Goal: Task Accomplishment & Management: Manage account settings

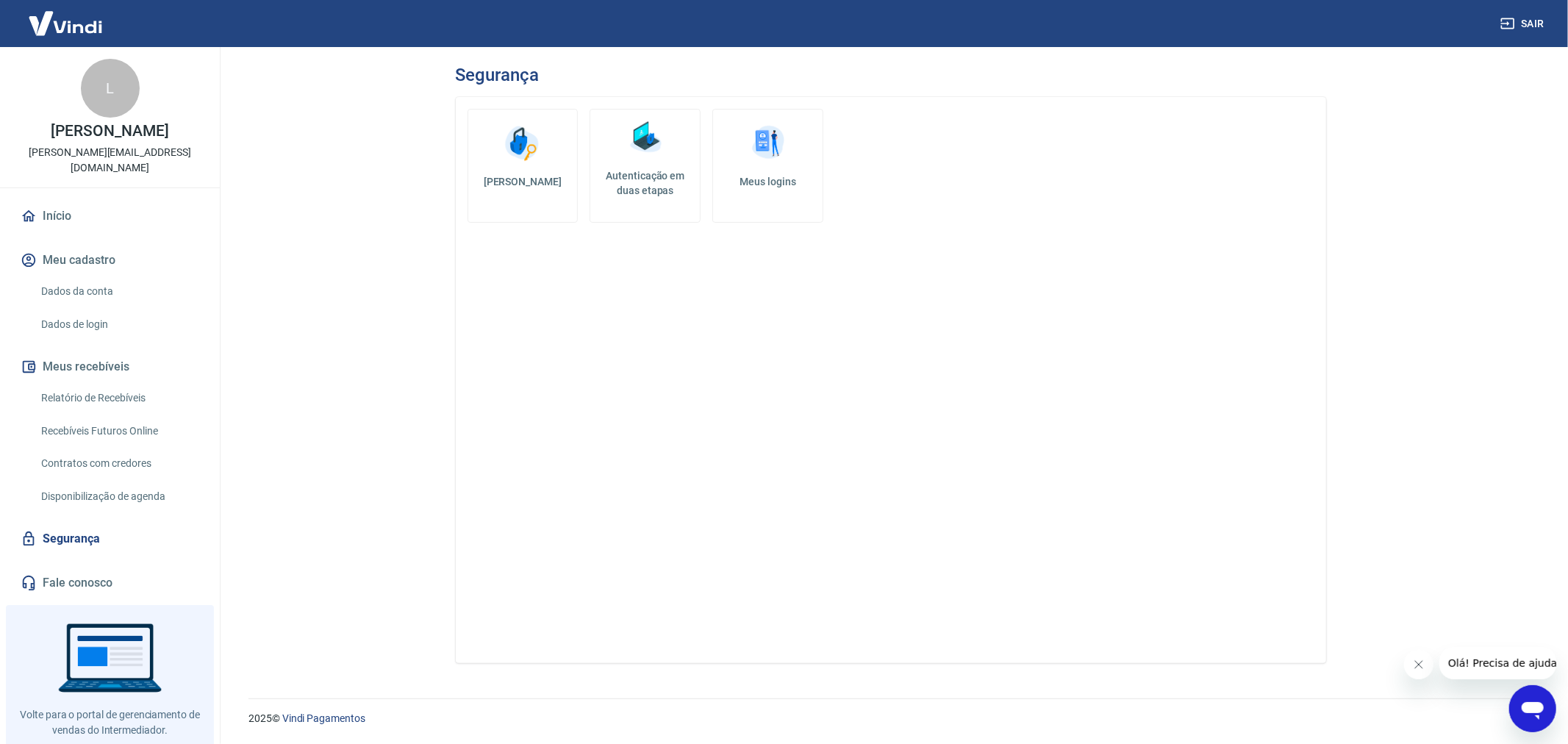
click at [653, 201] on link "Autenticação em duas etapas" at bounding box center [646, 165] width 111 height 114
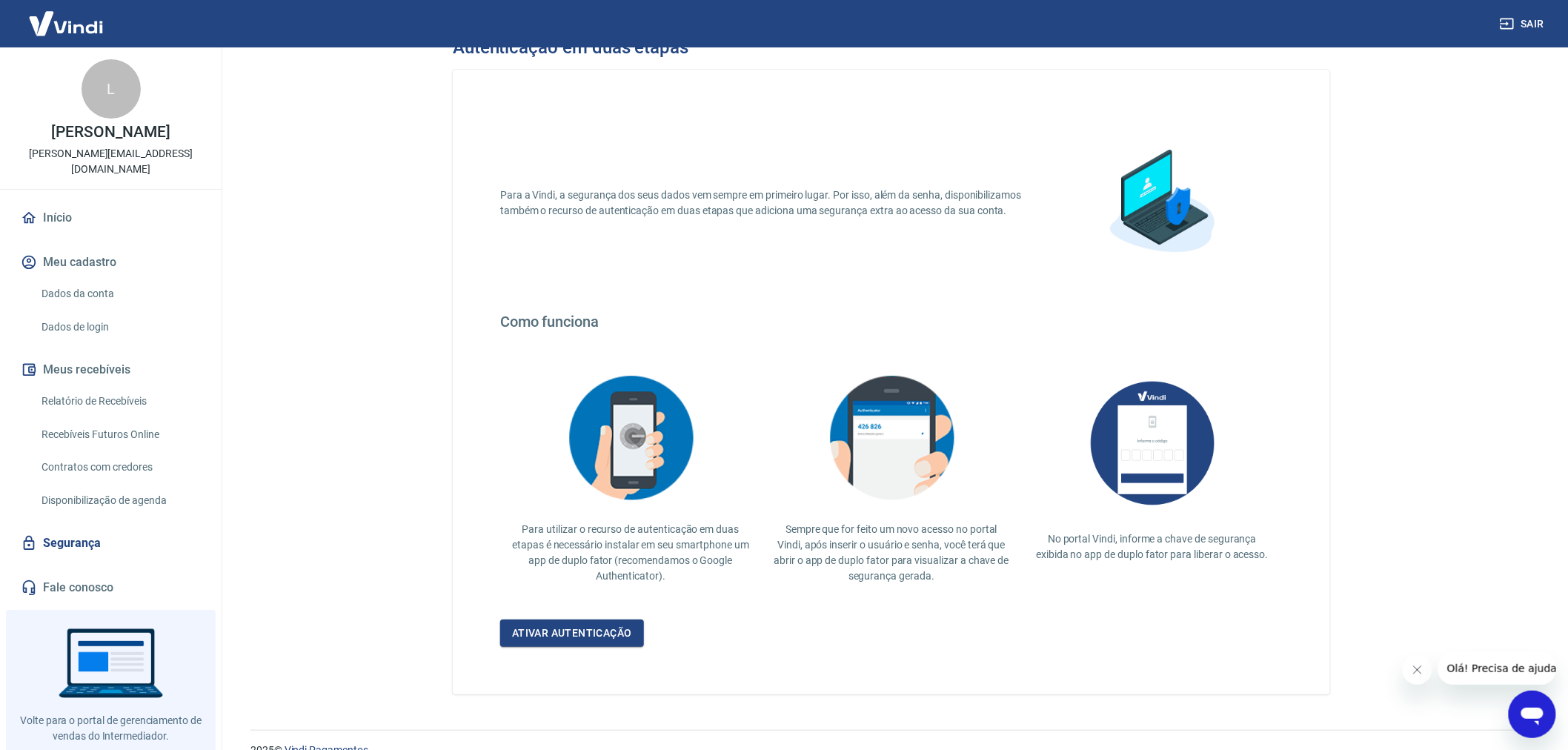
scroll to position [53, 0]
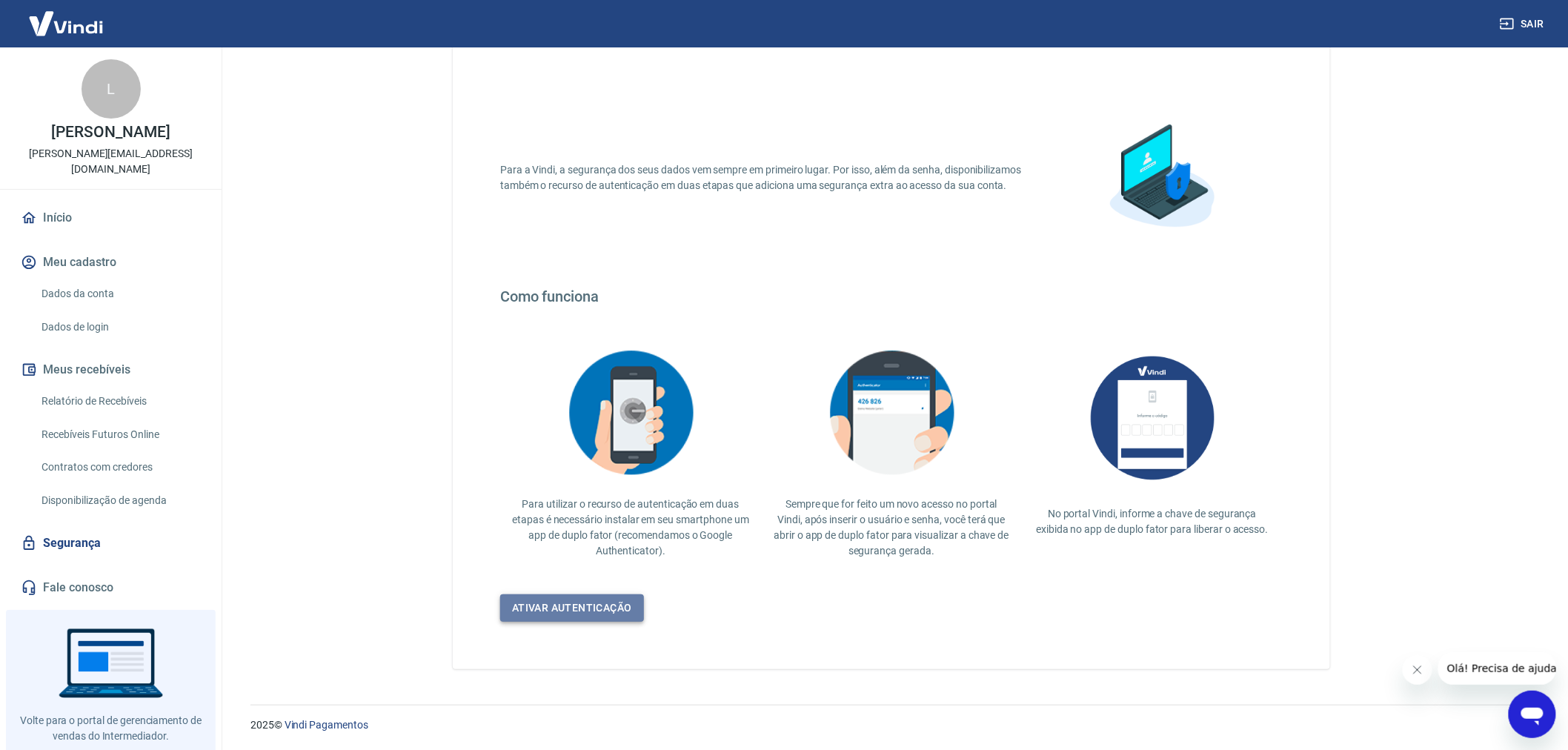
click at [604, 610] on link "Ativar autenticação" at bounding box center [572, 608] width 143 height 27
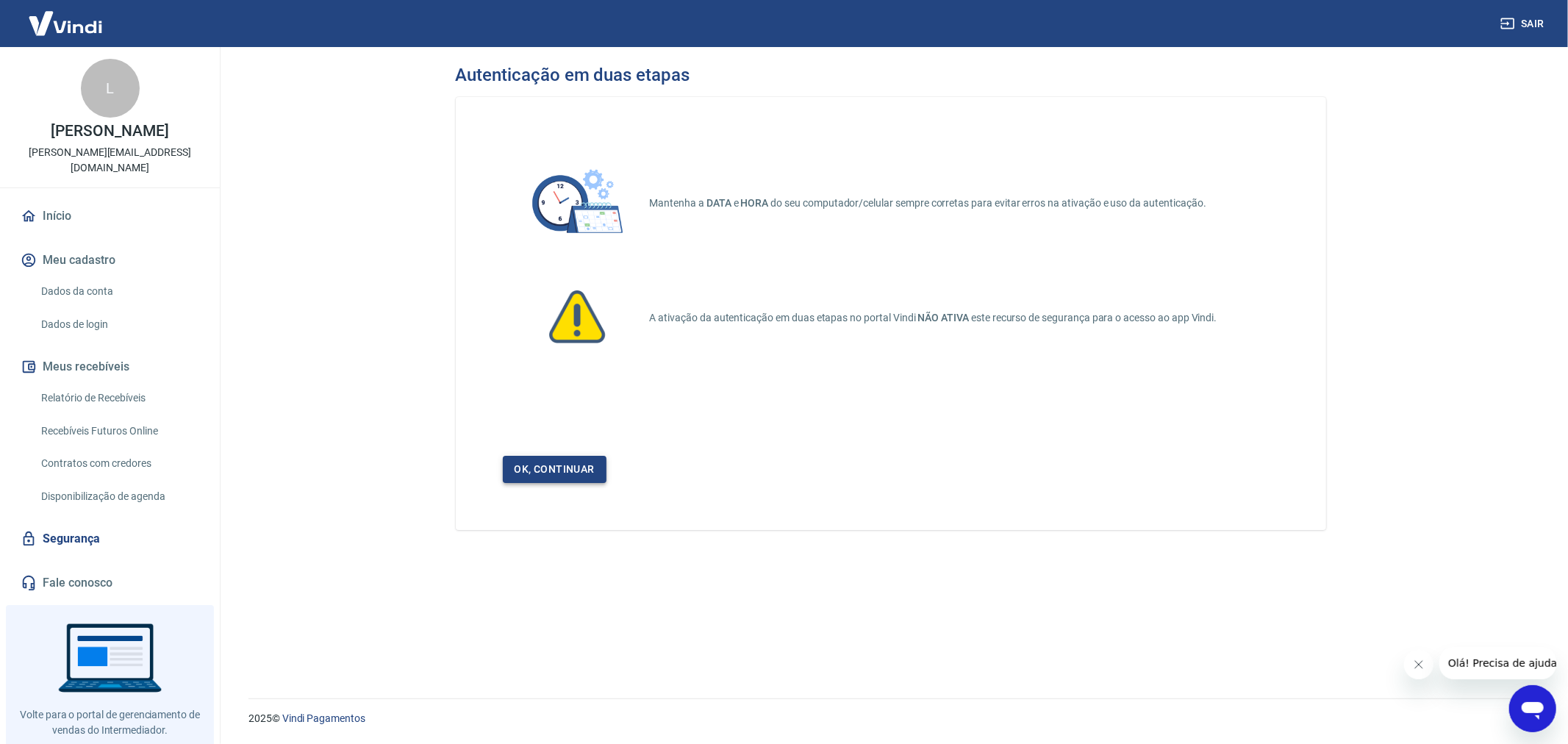
click at [558, 463] on link "Ok, continuar" at bounding box center [555, 469] width 104 height 27
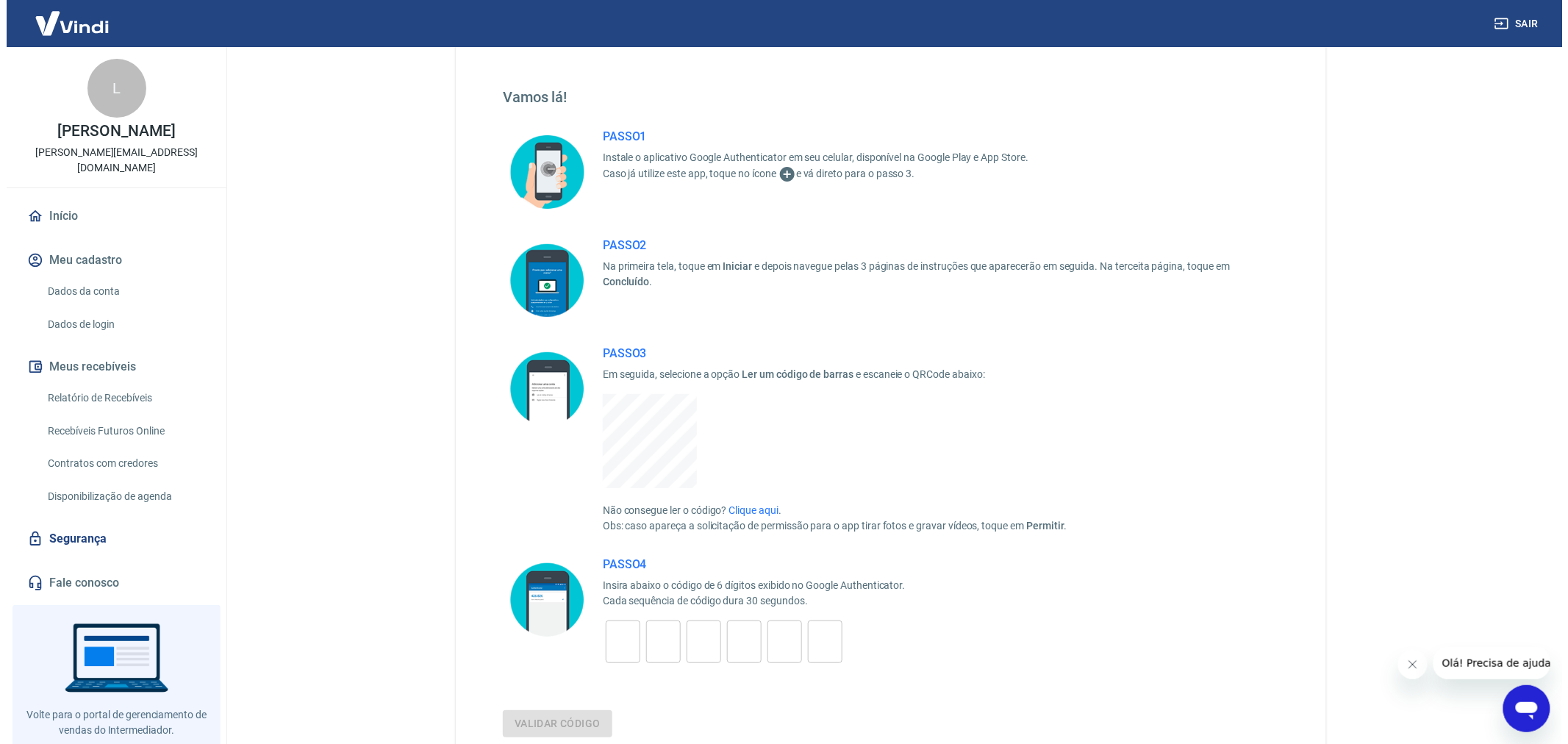
scroll to position [163, 0]
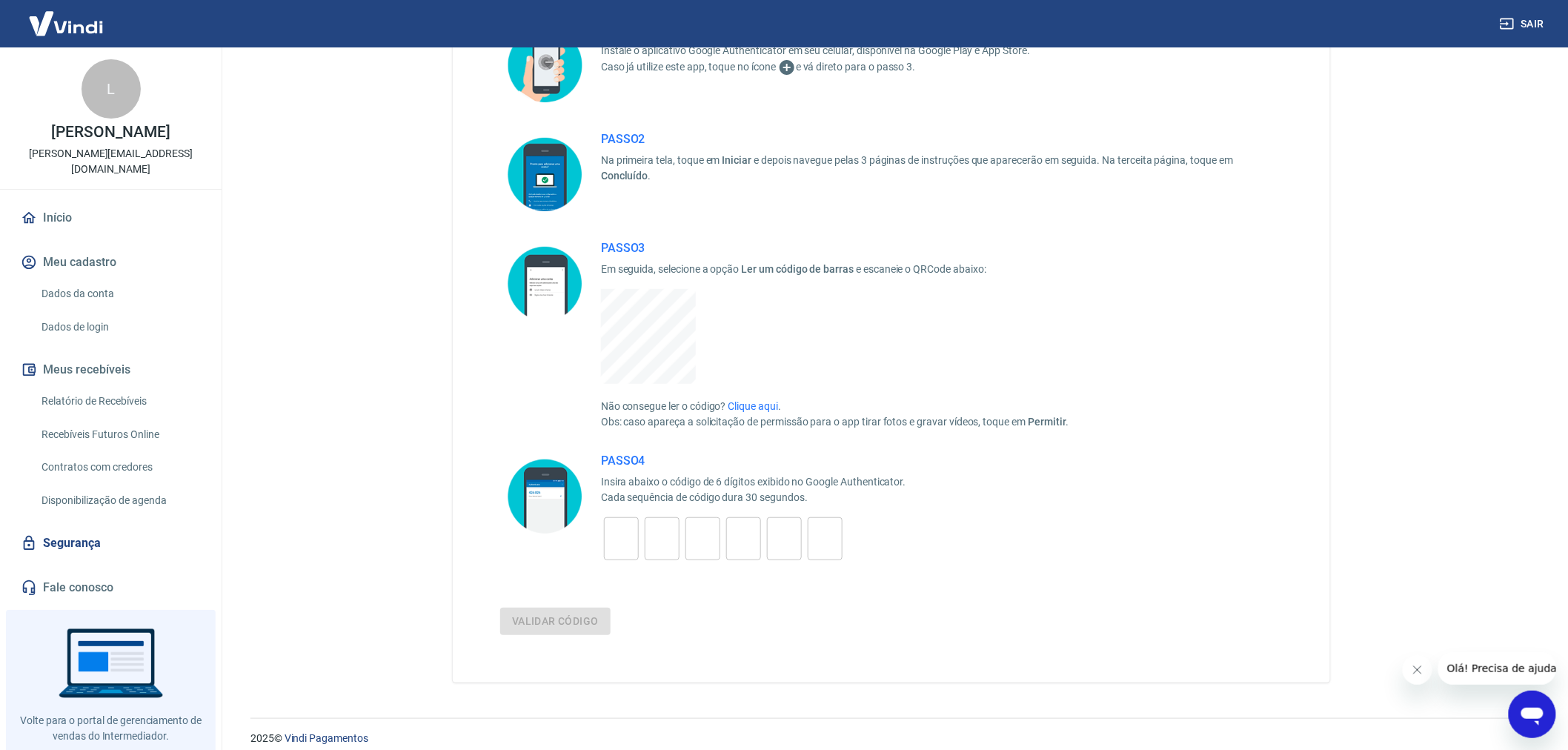
click at [617, 539] on input "tel" at bounding box center [622, 539] width 35 height 32
type input "5"
type input "7"
type input "3"
type input "8"
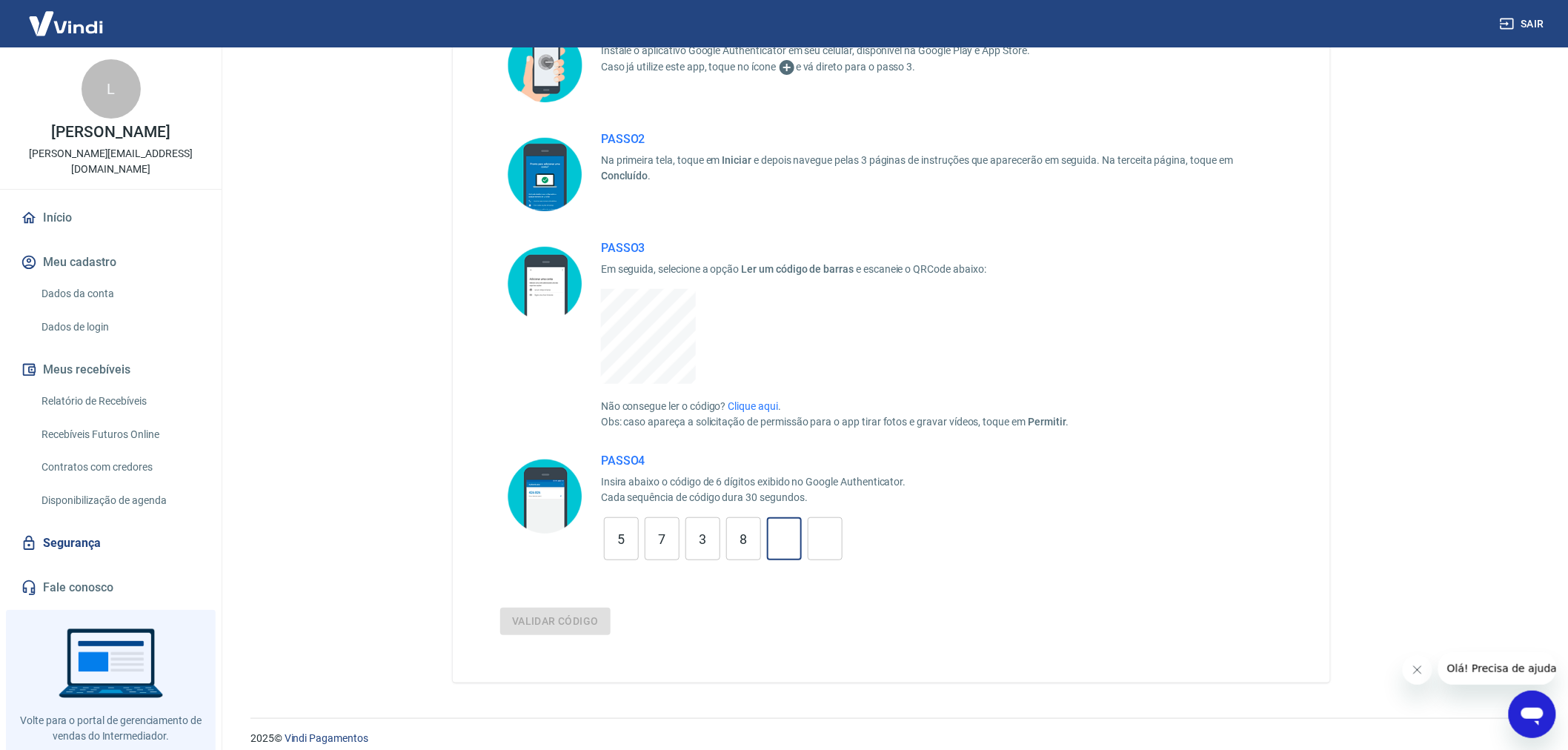
type input "8"
click at [501, 608] on button "Validar código" at bounding box center [555, 621] width 111 height 27
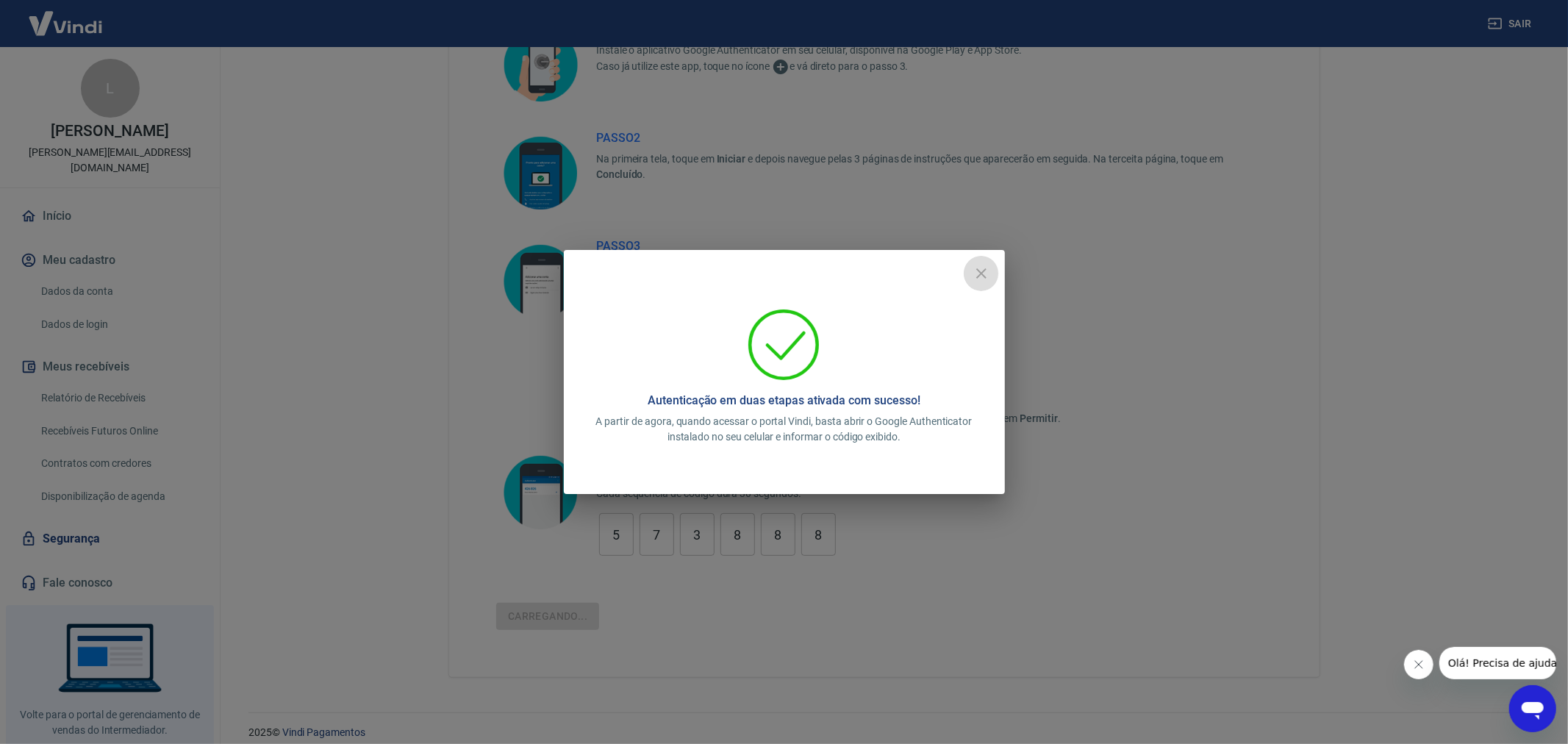
click at [973, 282] on icon "close" at bounding box center [982, 273] width 17 height 17
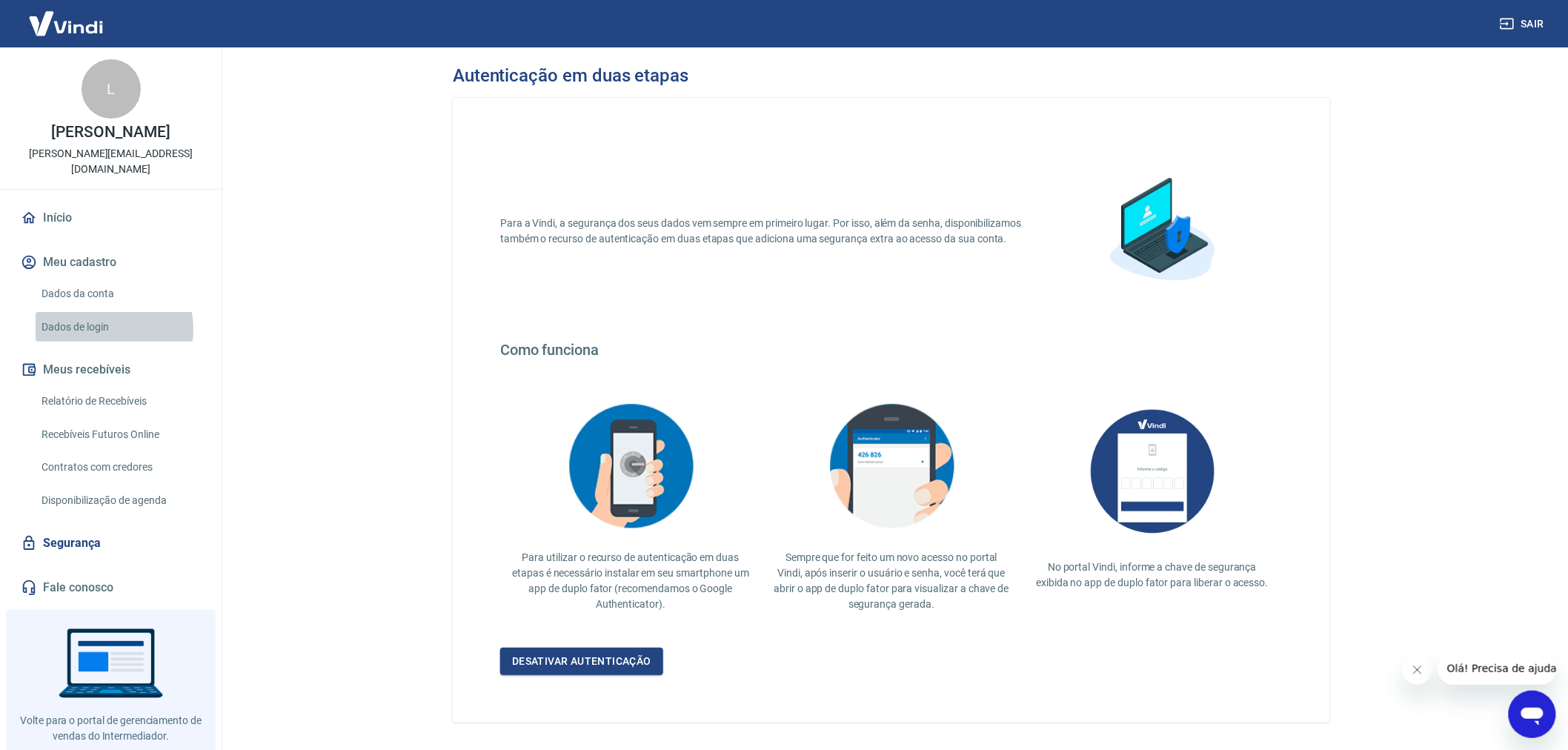
click at [98, 314] on link "Dados de login" at bounding box center [119, 327] width 168 height 31
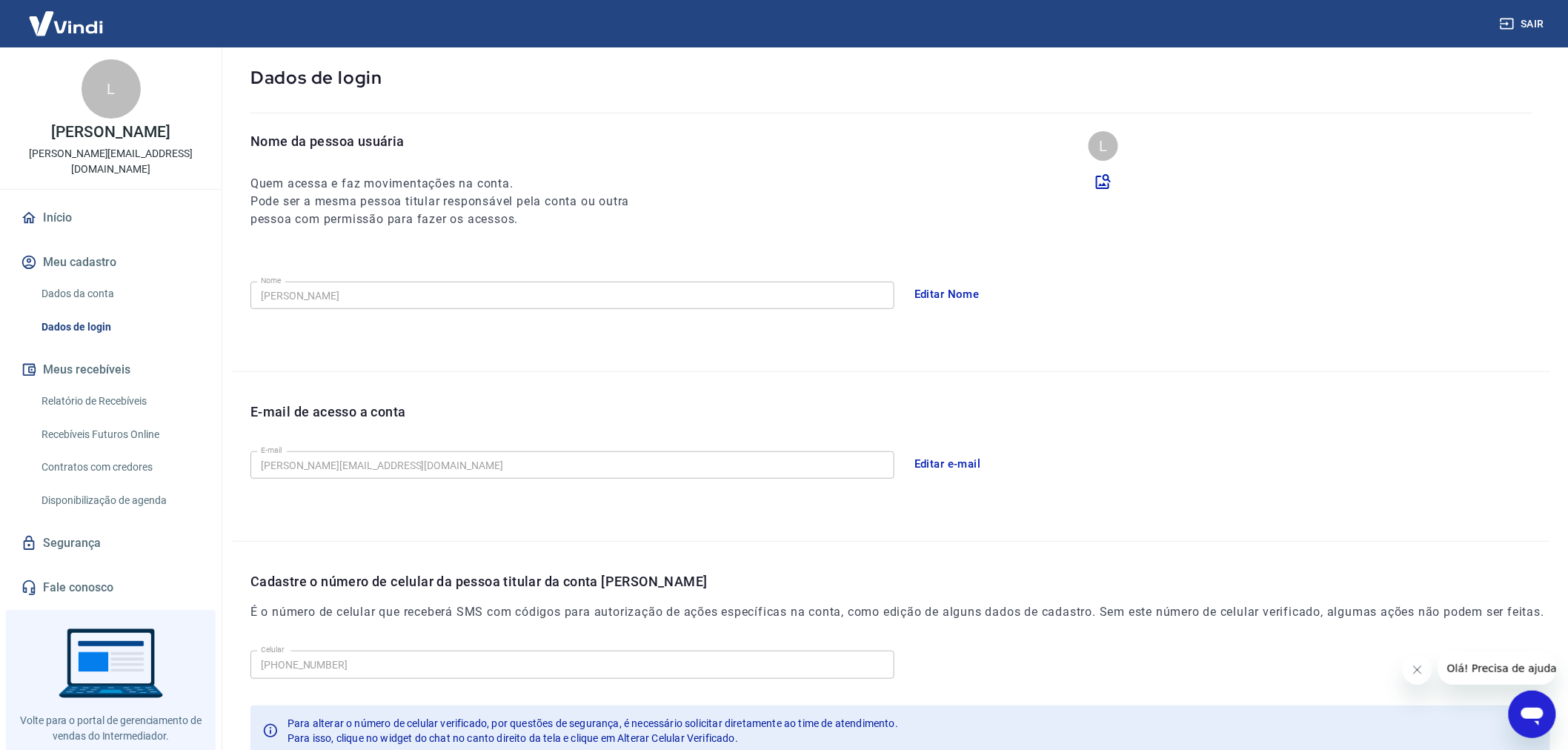
scroll to position [198, 0]
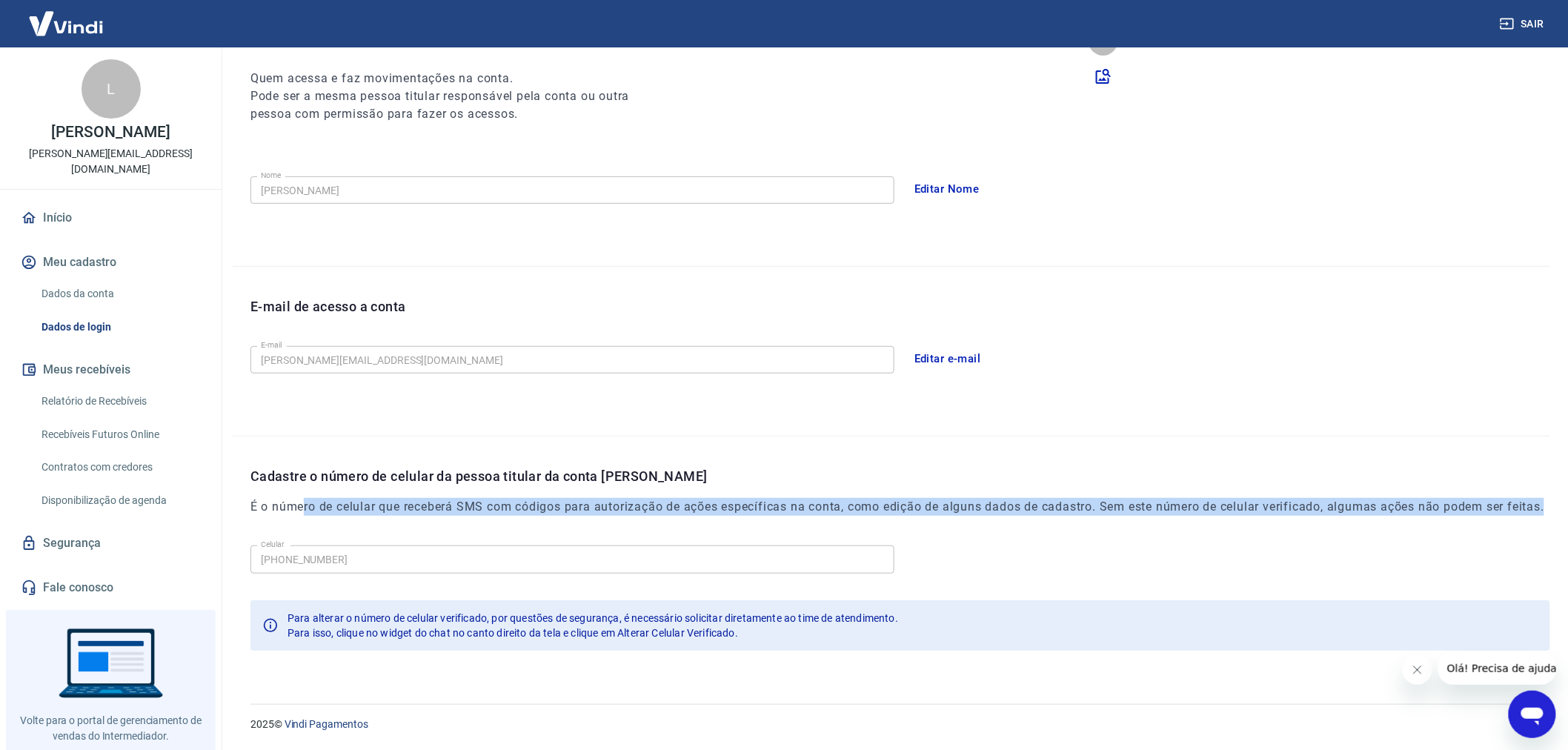
drag, startPoint x: 327, startPoint y: 489, endPoint x: 1284, endPoint y: 500, distance: 957.1
click at [1284, 500] on h6 "É o número de celular que receberá SMS com códigos para autorização de ações es…" at bounding box center [897, 506] width 1294 height 17
click at [511, 498] on h6 "É o número de celular que receberá SMS com códigos para autorização de ações es…" at bounding box center [897, 506] width 1294 height 17
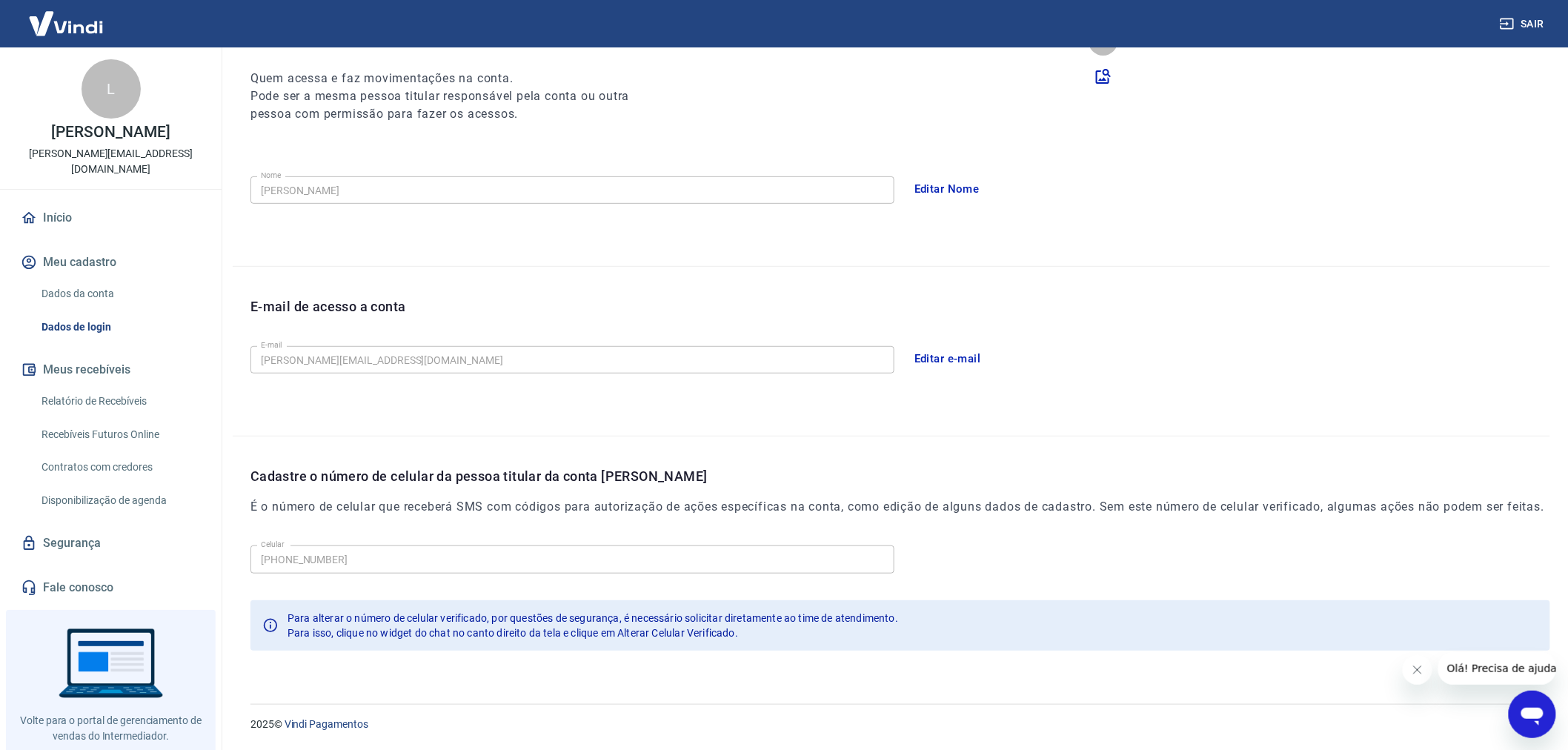
click at [415, 621] on span "Para alterar o número de celular verificado, por questões de segurança, é neces…" at bounding box center [593, 618] width 610 height 12
click at [1417, 672] on icon "Fechar mensagem da empresa" at bounding box center [1417, 669] width 12 height 12
click at [69, 210] on link "Início" at bounding box center [110, 218] width 186 height 33
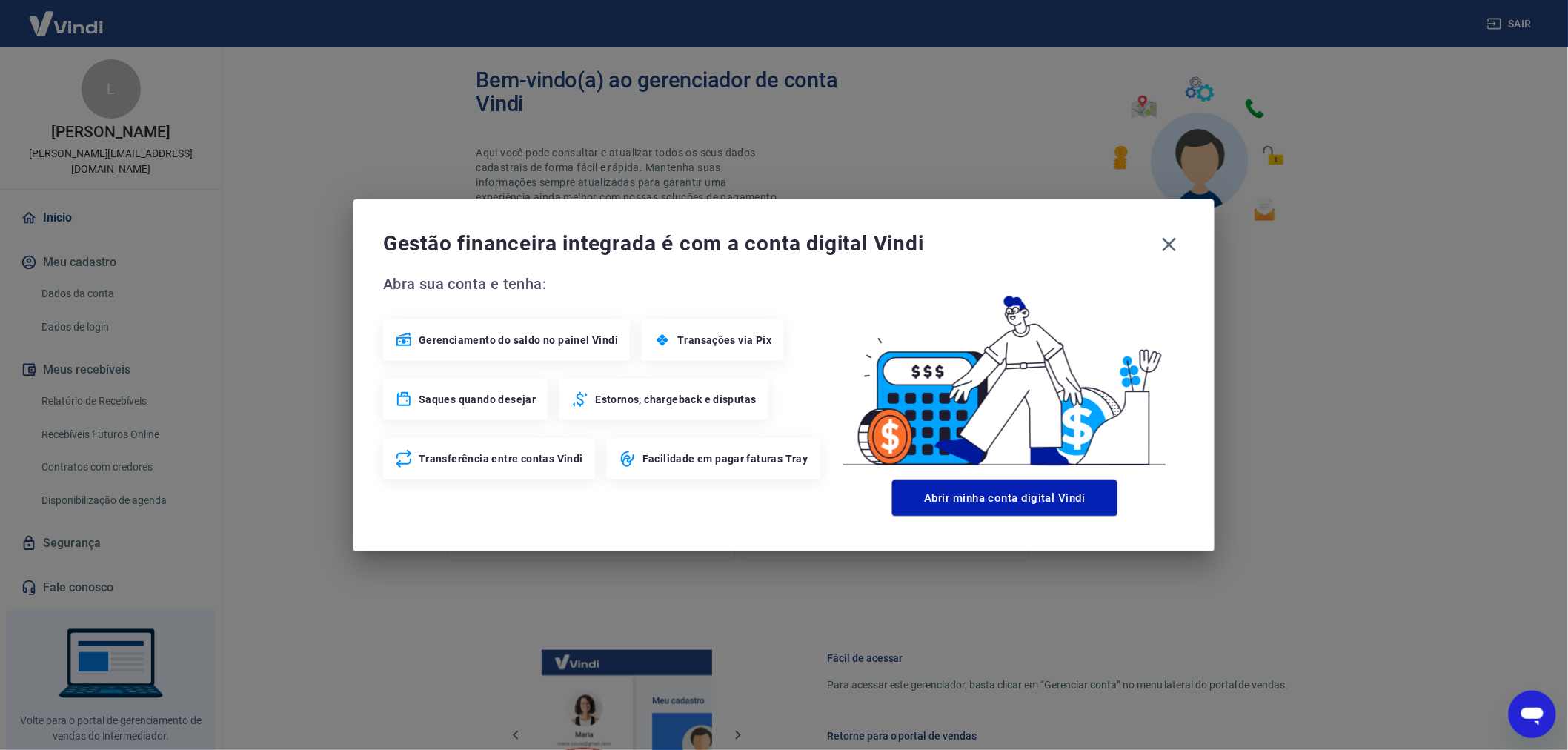
scroll to position [557, 0]
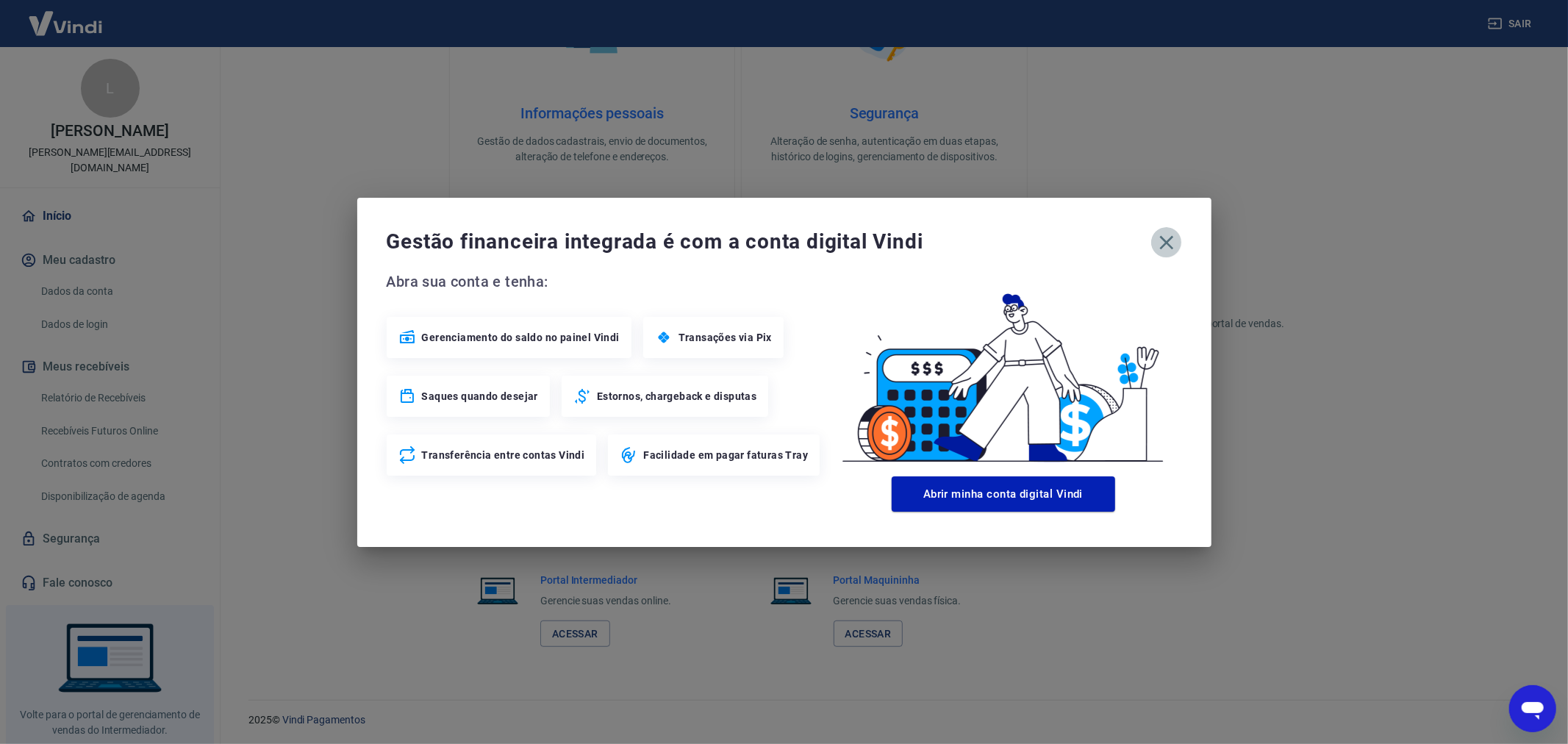
click at [1162, 243] on icon "button" at bounding box center [1167, 243] width 24 height 24
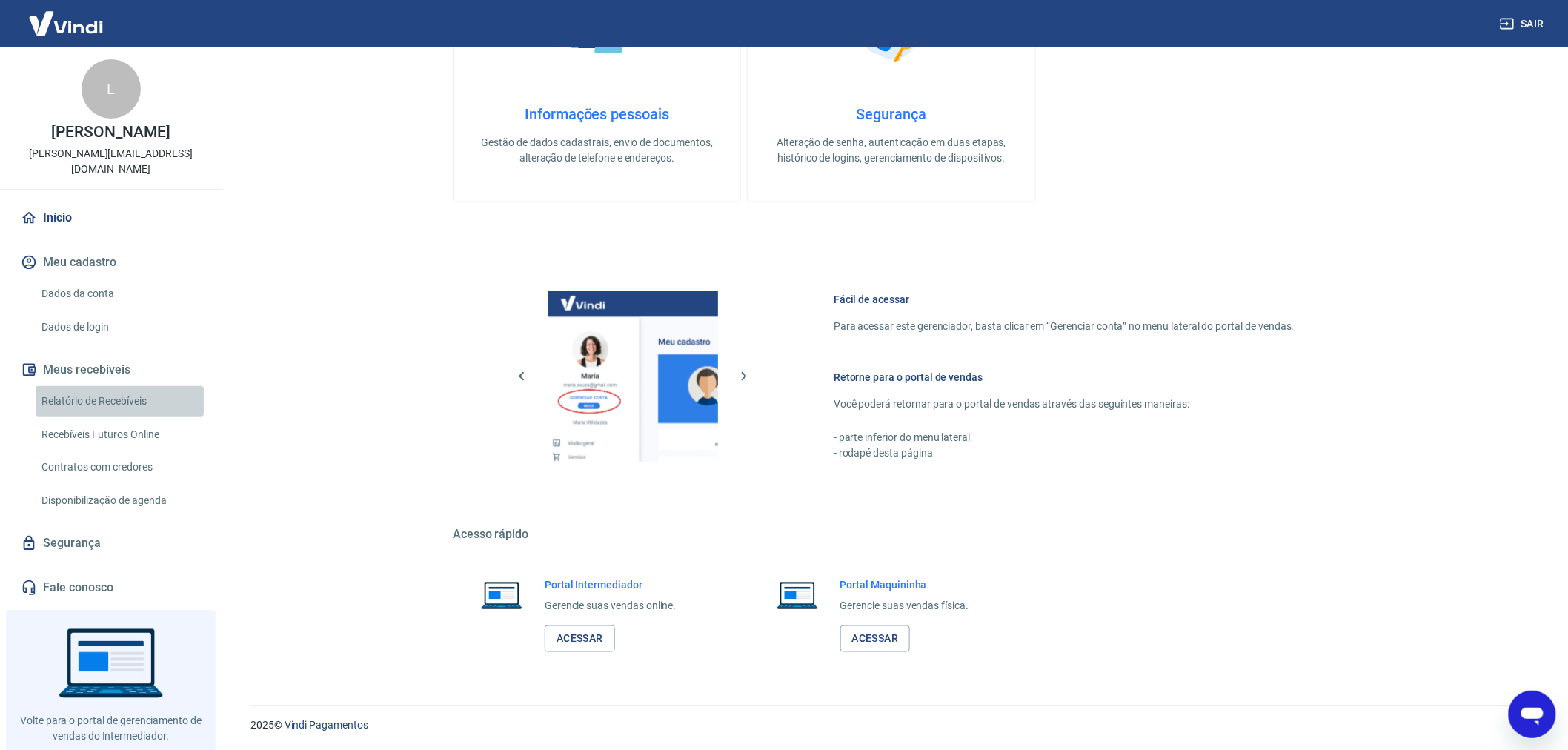
click at [131, 389] on link "Relatório de Recebíveis" at bounding box center [119, 401] width 168 height 31
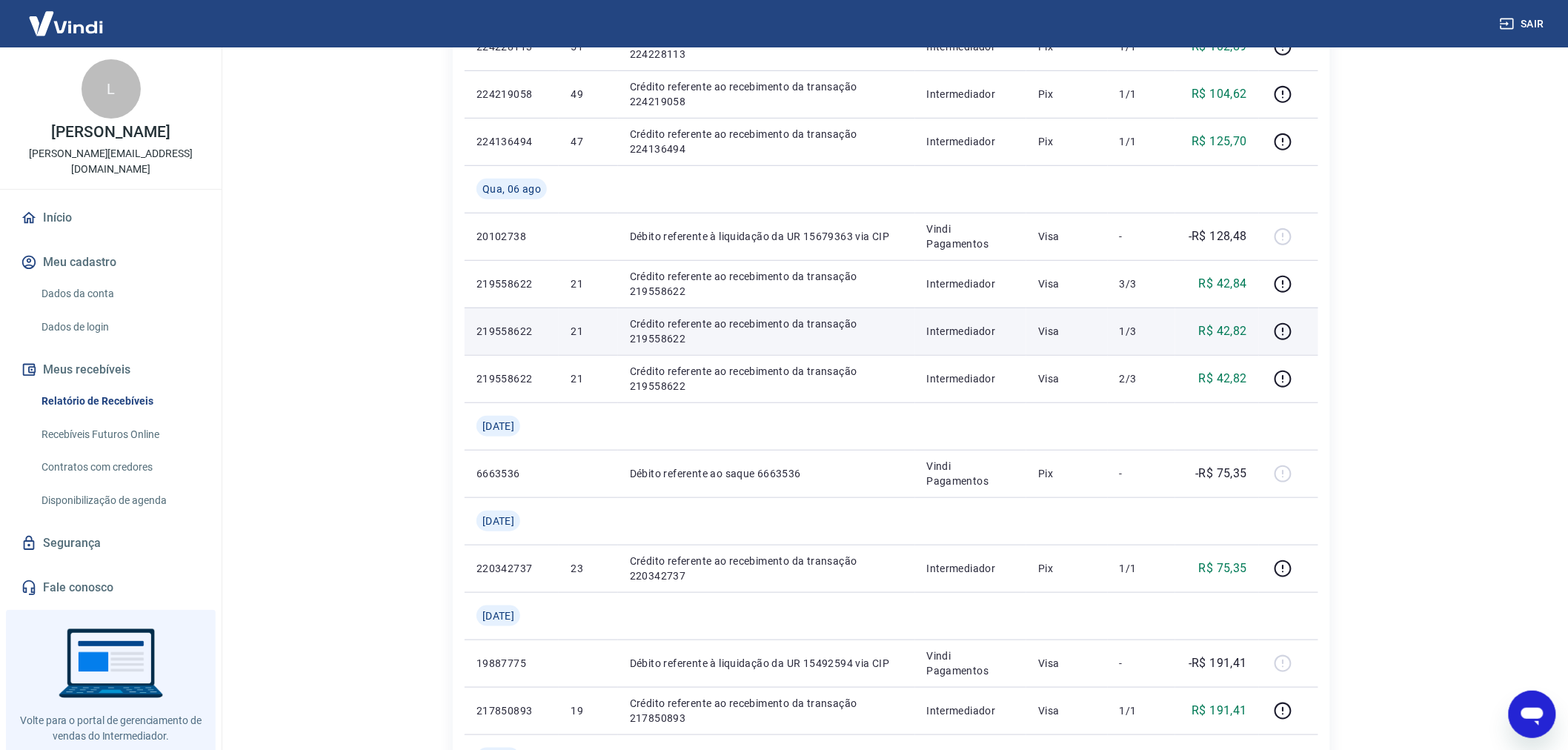
scroll to position [411, 0]
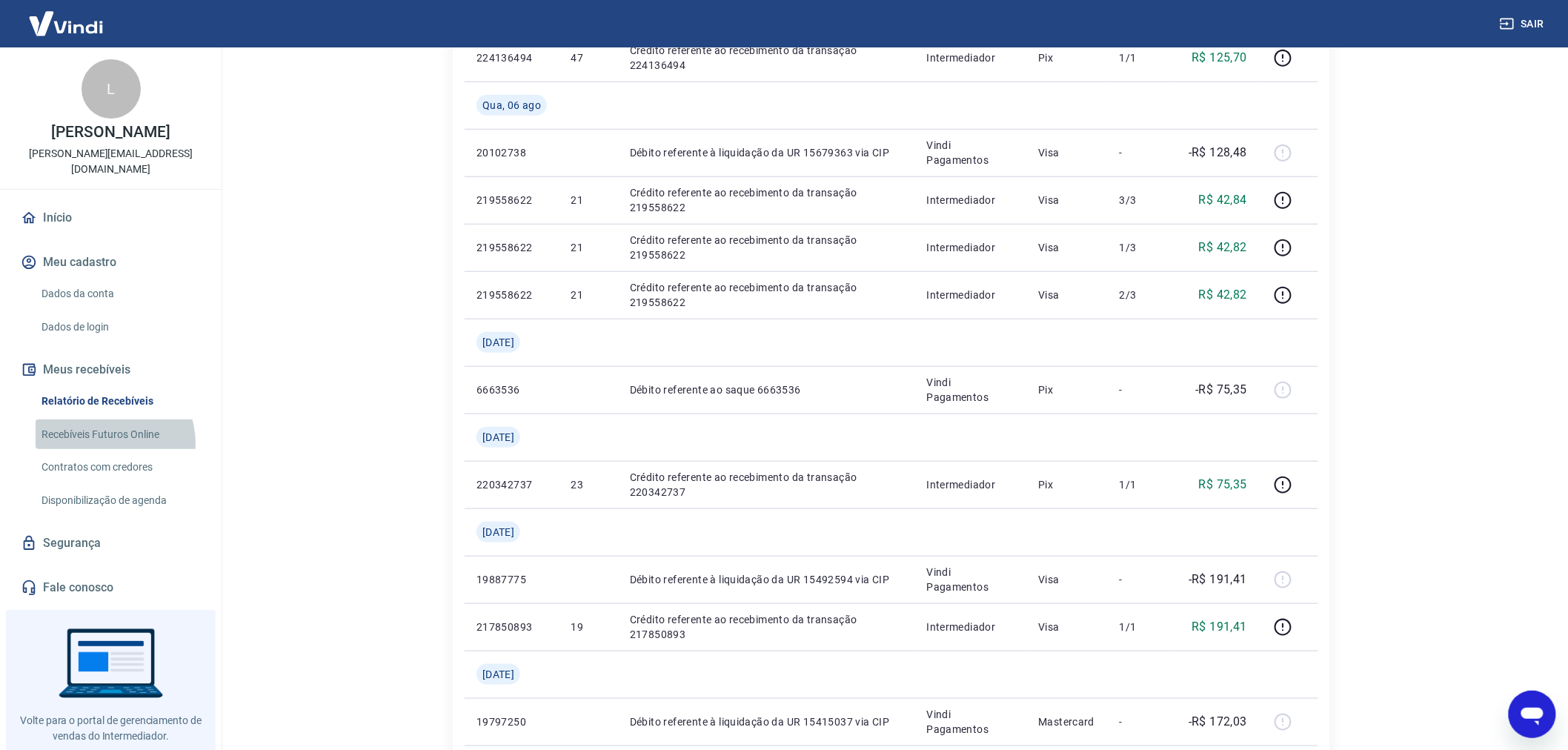
click at [106, 427] on link "Recebíveis Futuros Online" at bounding box center [119, 435] width 168 height 31
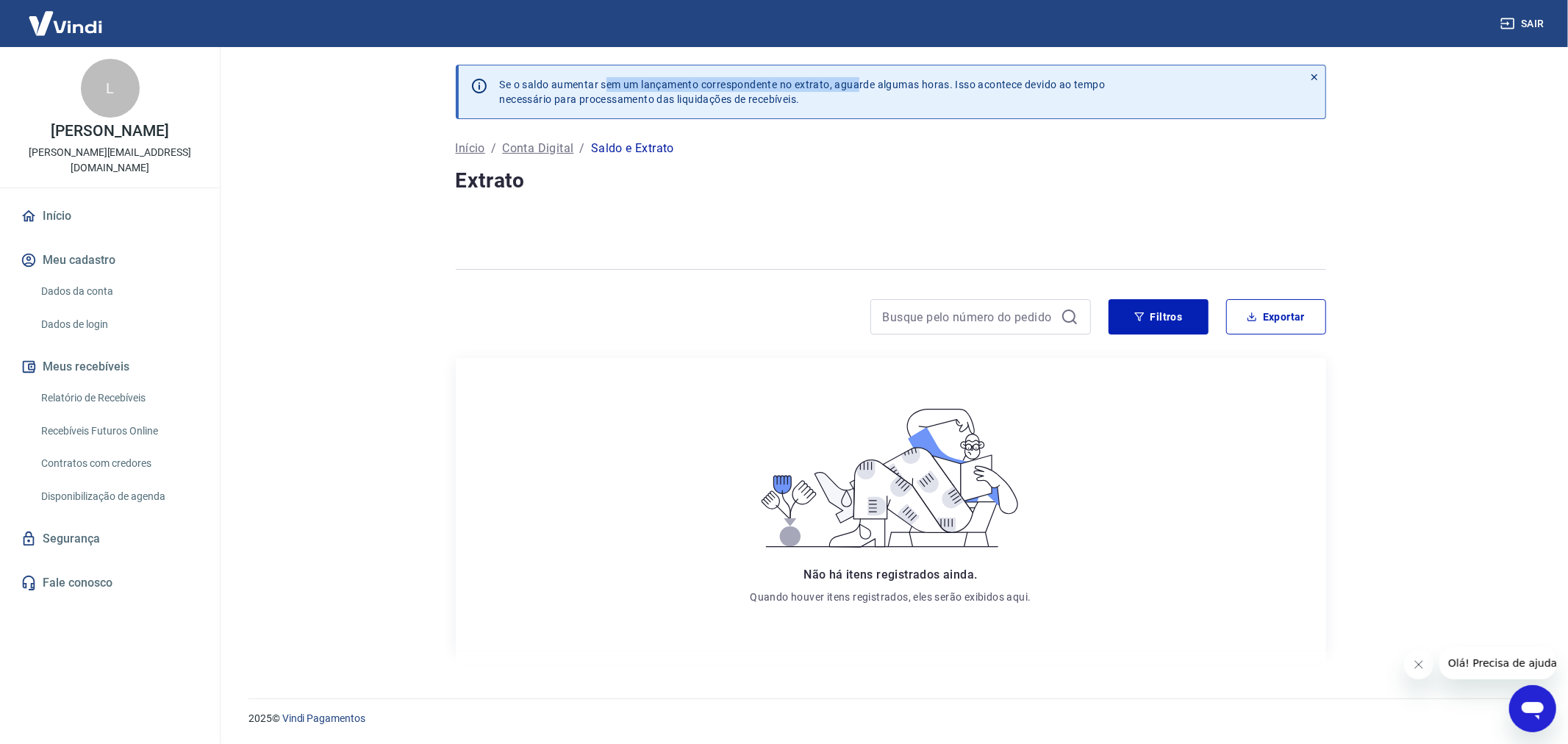
drag, startPoint x: 606, startPoint y: 91, endPoint x: 851, endPoint y: 89, distance: 245.0
click at [863, 82] on p "Se o saldo aumentar sem um lançamento correspondente no extrato, aguarde alguma…" at bounding box center [803, 92] width 605 height 30
click at [122, 384] on link "Relatório de Recebíveis" at bounding box center [118, 398] width 167 height 31
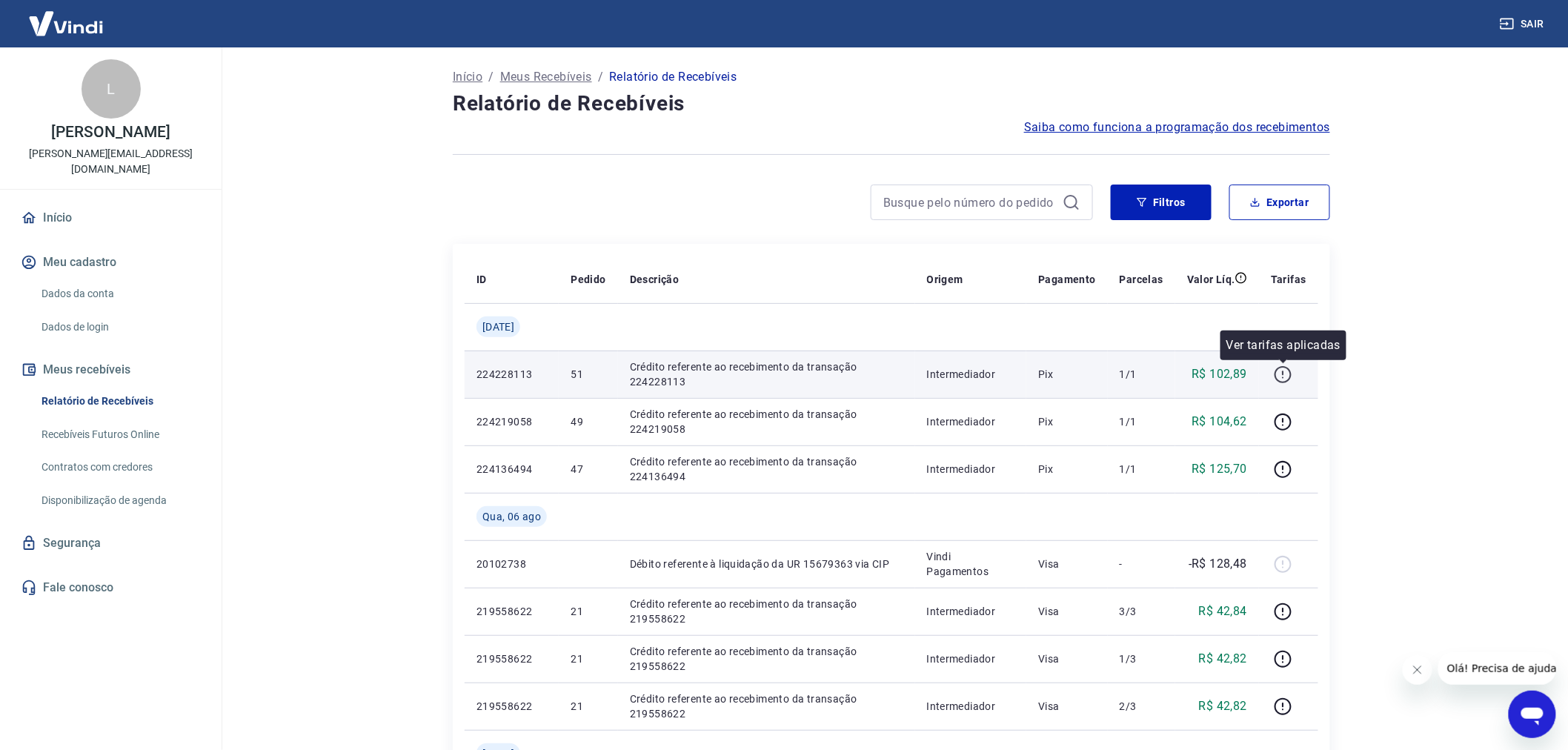
click at [1285, 375] on icon "button" at bounding box center [1283, 375] width 18 height 18
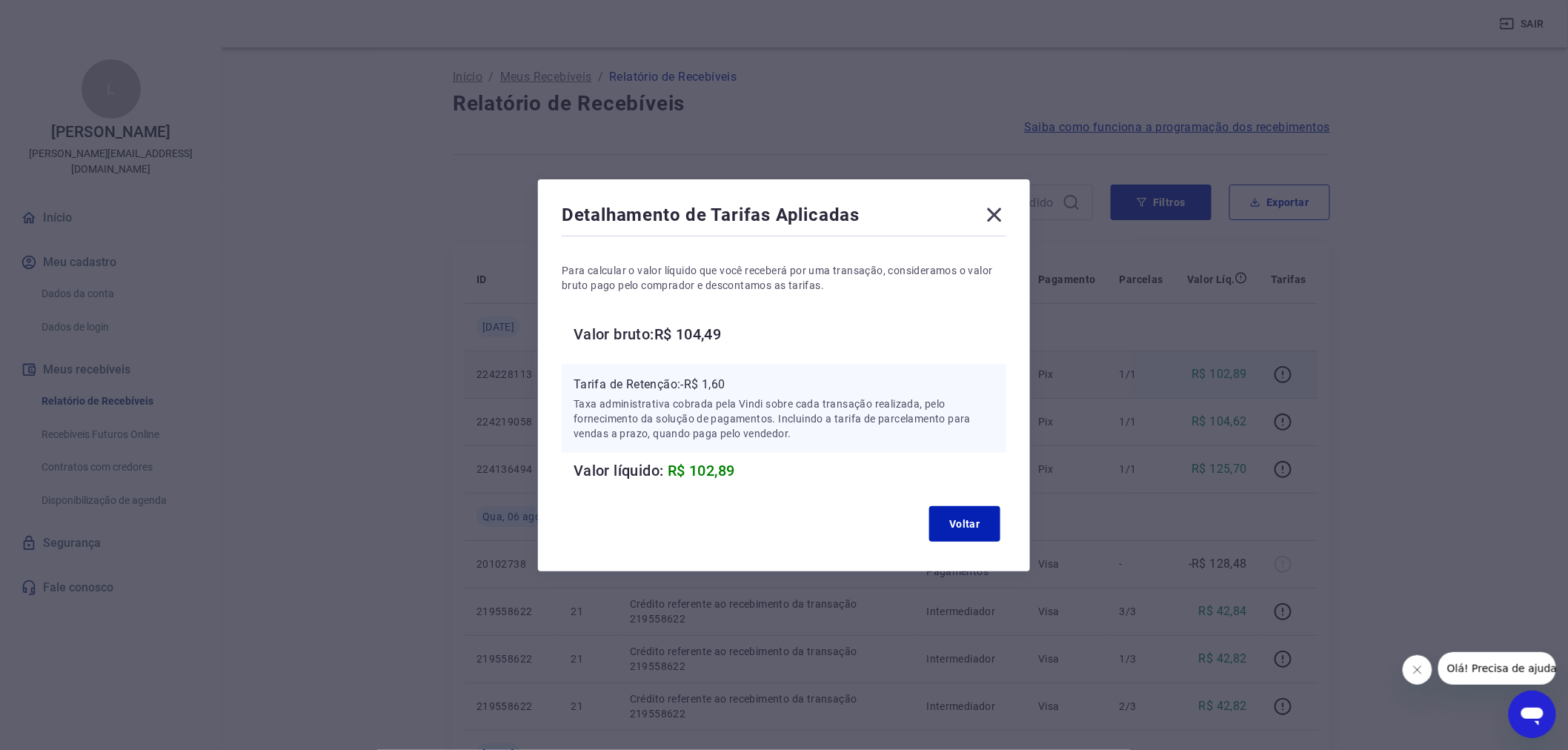
click at [1006, 208] on icon at bounding box center [994, 215] width 24 height 24
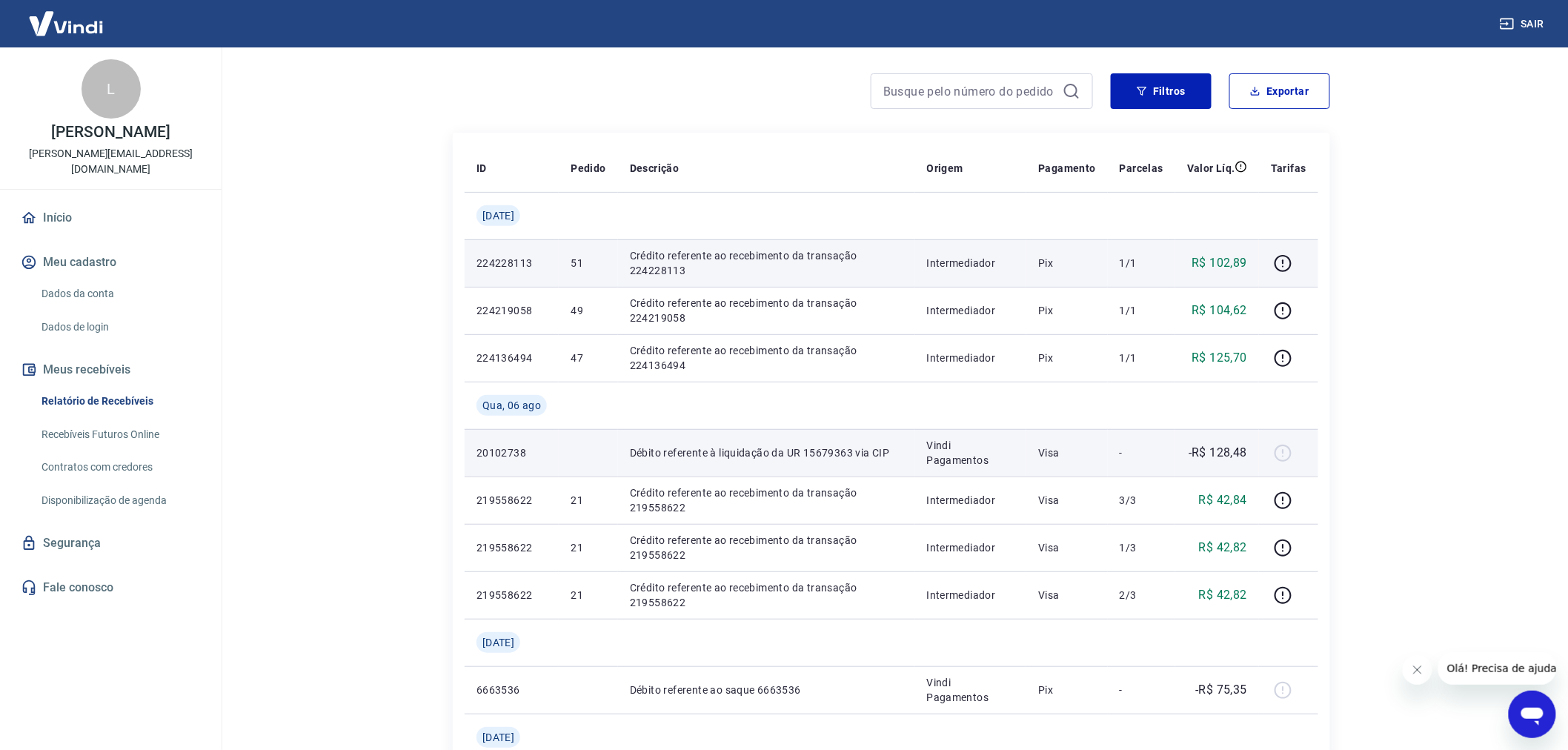
scroll to position [82, 0]
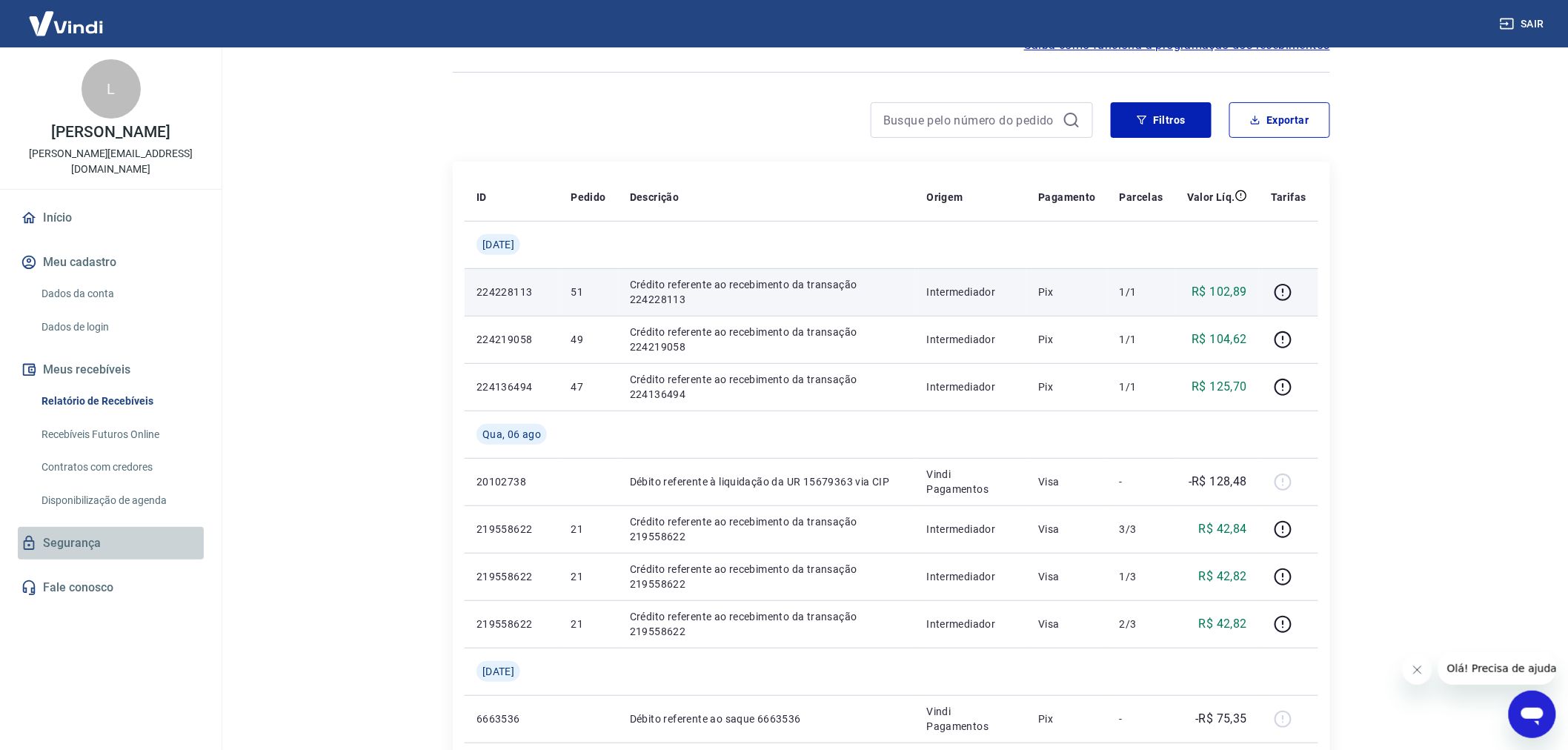
click at [100, 527] on link "Segurança" at bounding box center [110, 543] width 186 height 33
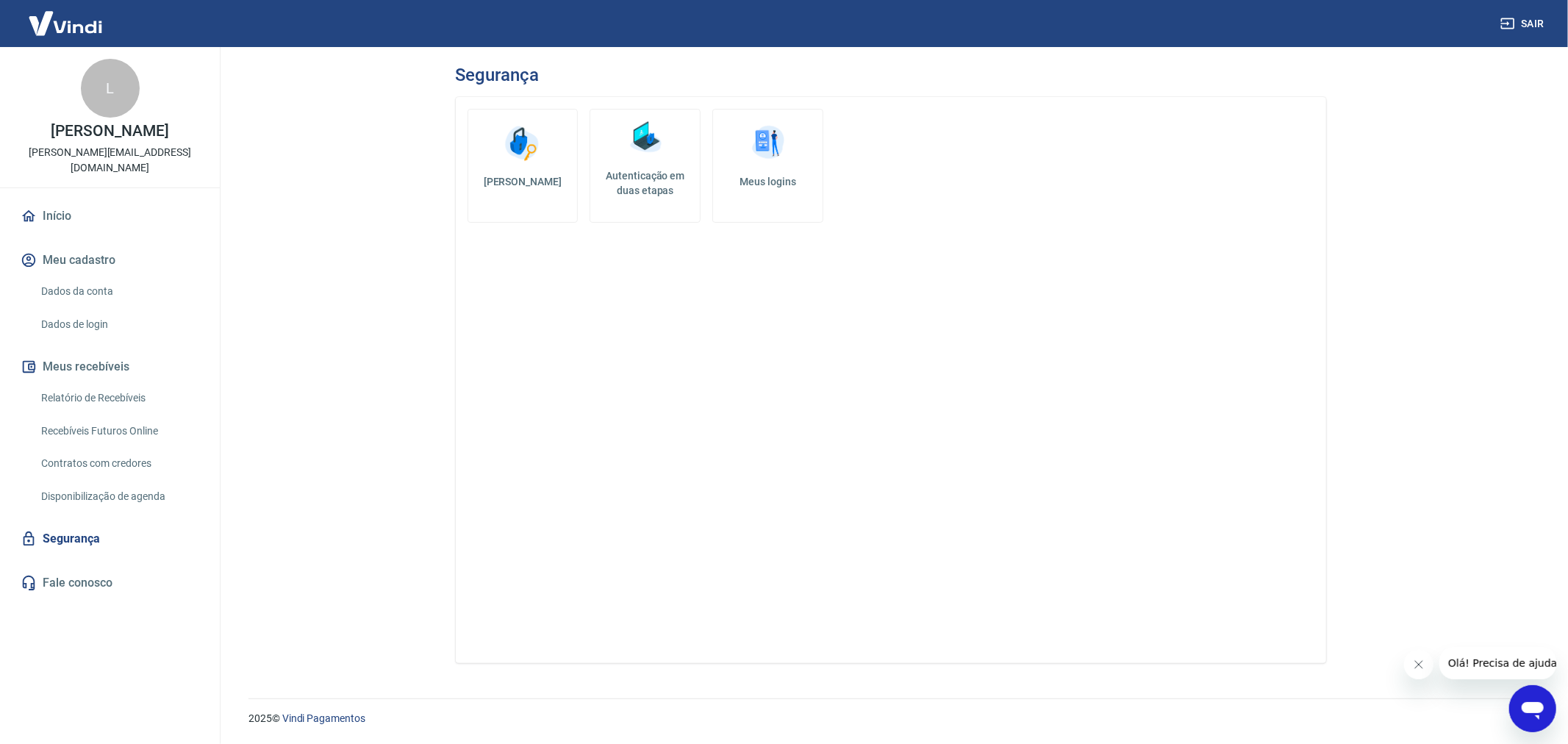
click at [75, 200] on link "Início" at bounding box center [109, 216] width 184 height 32
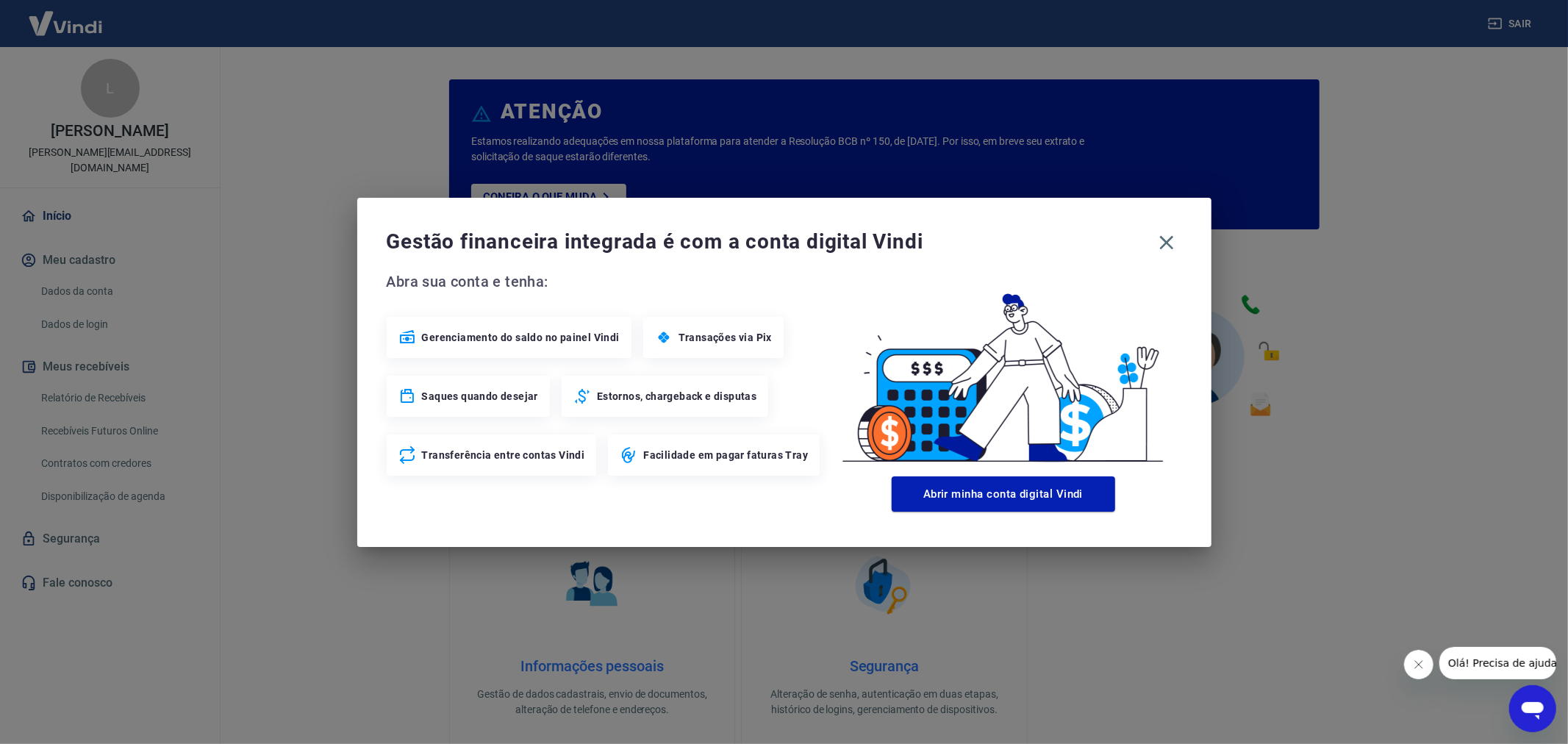
click at [1184, 247] on div "Gestão financeira integrada é com a conta digital Vindi Abra sua conta e tenha:…" at bounding box center [784, 372] width 855 height 350
click at [1177, 244] on icon "button" at bounding box center [1167, 243] width 24 height 24
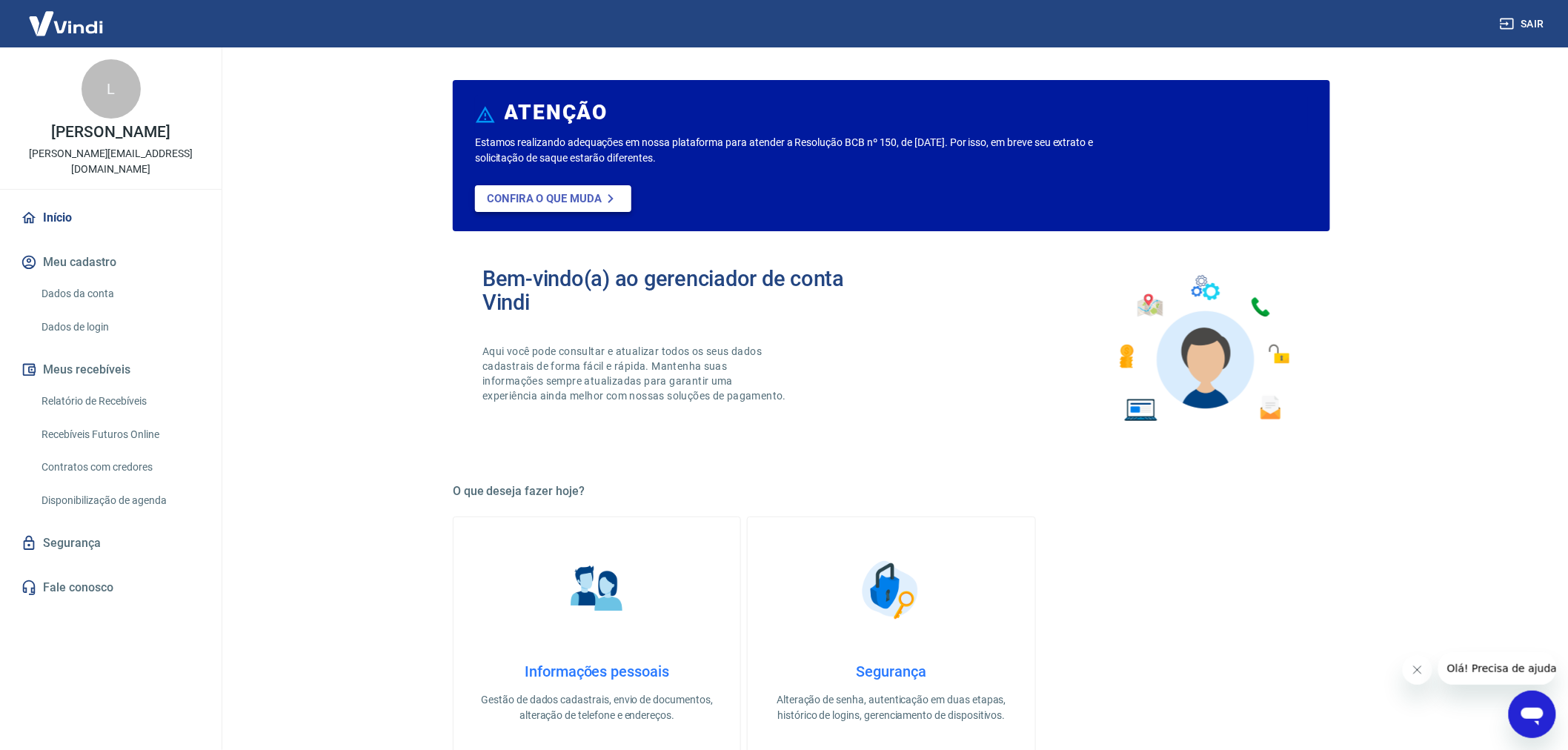
click at [562, 210] on link "Confira o que muda" at bounding box center [553, 198] width 156 height 27
click at [113, 353] on button "Meus recebíveis" at bounding box center [110, 370] width 186 height 33
click at [120, 453] on link "Contratos com credores" at bounding box center [119, 468] width 168 height 31
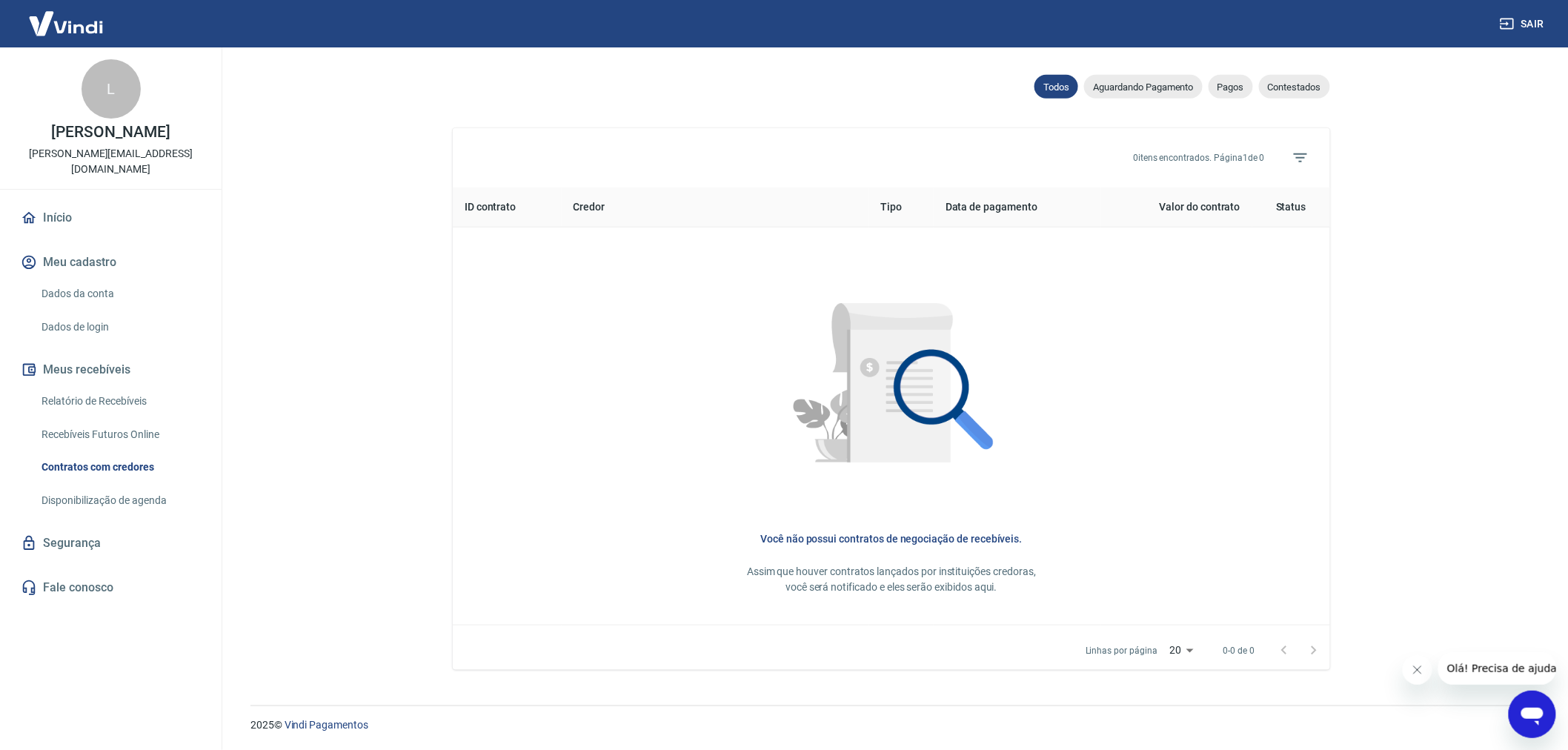
scroll to position [476, 0]
click at [102, 353] on button "Meus recebíveis" at bounding box center [110, 370] width 186 height 33
click at [91, 386] on link "Relatório de Recebíveis" at bounding box center [119, 401] width 168 height 31
